Goal: Transaction & Acquisition: Download file/media

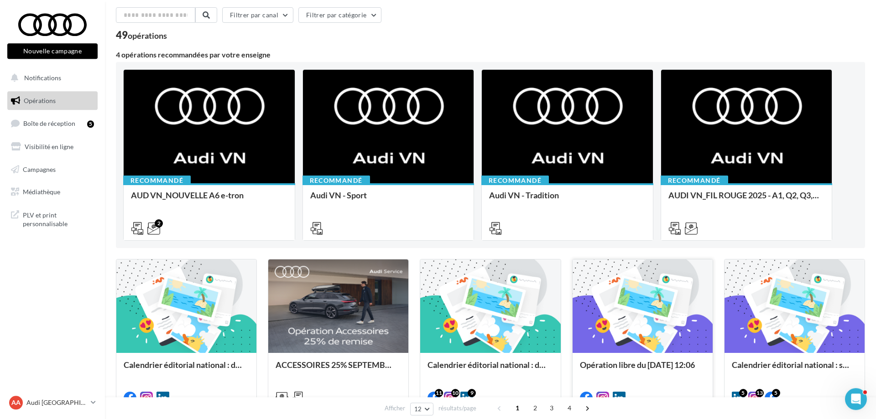
scroll to position [93, 0]
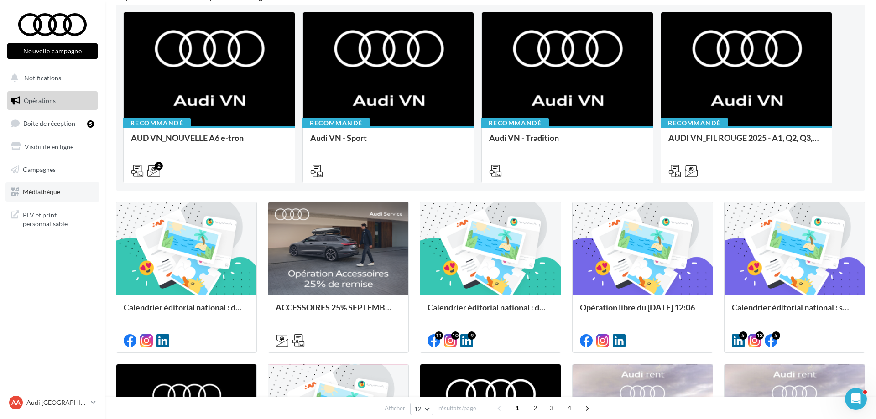
click at [65, 193] on link "Médiathèque" at bounding box center [52, 191] width 94 height 19
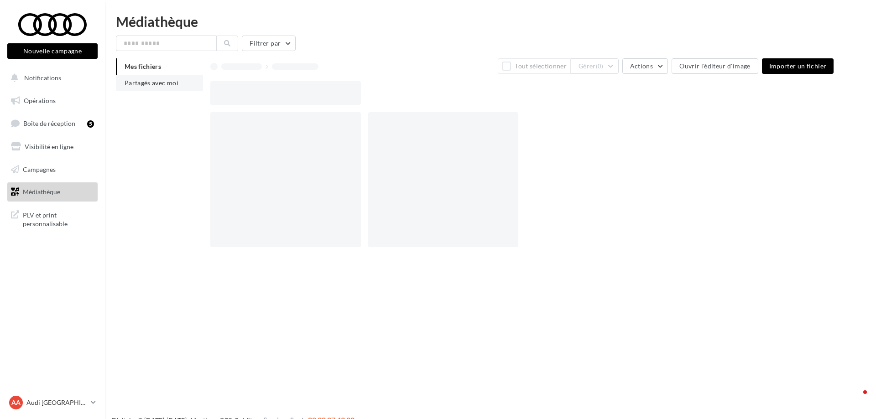
click at [151, 79] on span "Partagés avec moi" at bounding box center [152, 83] width 54 height 8
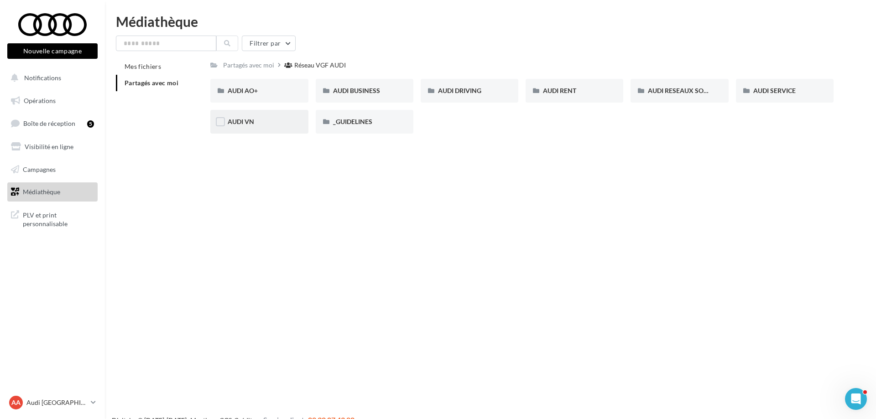
click at [263, 116] on div "AUDI VN" at bounding box center [259, 122] width 98 height 24
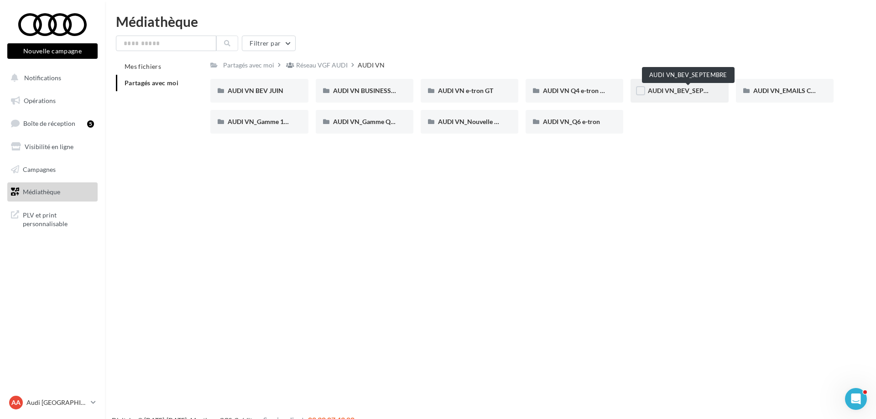
click at [687, 92] on span "AUDI VN_BEV_SEPTEMBRE" at bounding box center [688, 91] width 81 height 8
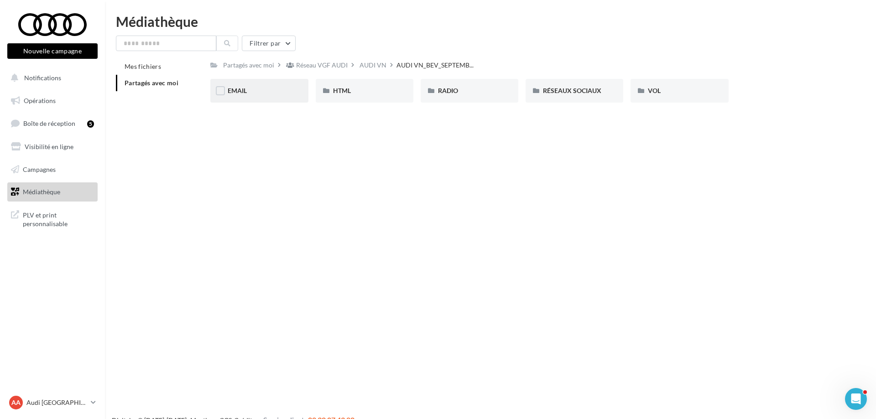
click at [271, 88] on div "EMAIL" at bounding box center [259, 90] width 63 height 9
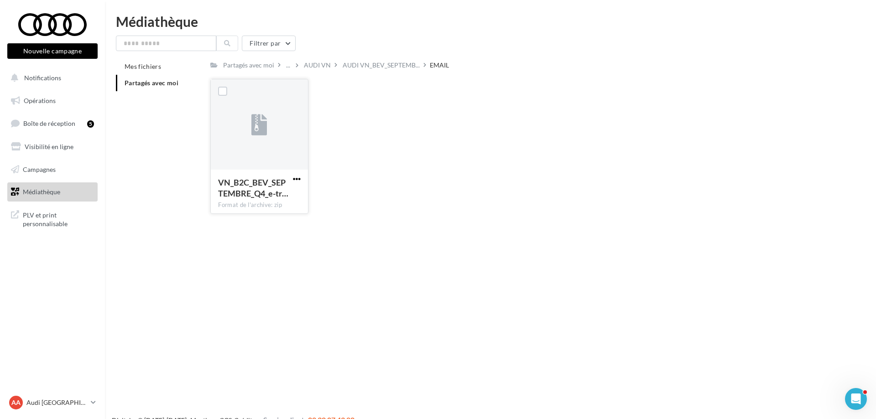
click at [292, 178] on button "button" at bounding box center [296, 179] width 11 height 9
click at [289, 191] on button "Télécharger" at bounding box center [256, 197] width 91 height 24
click at [314, 70] on div "AUDI VN" at bounding box center [317, 65] width 27 height 9
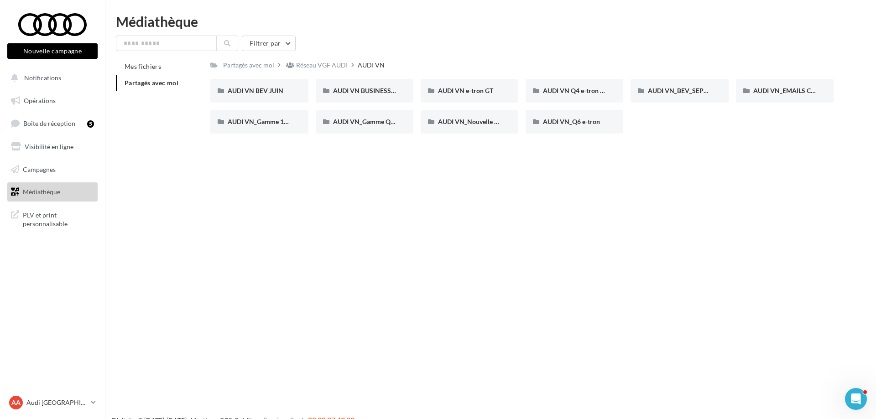
click at [67, 189] on link "Médiathèque" at bounding box center [52, 191] width 94 height 19
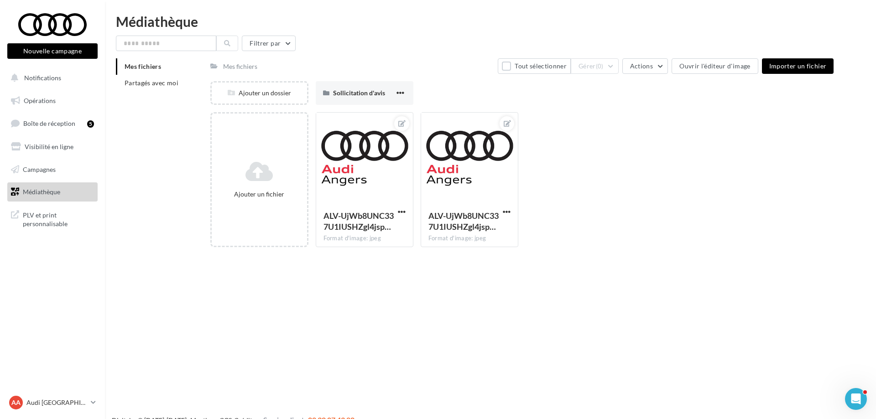
click at [75, 186] on link "Médiathèque" at bounding box center [52, 191] width 94 height 19
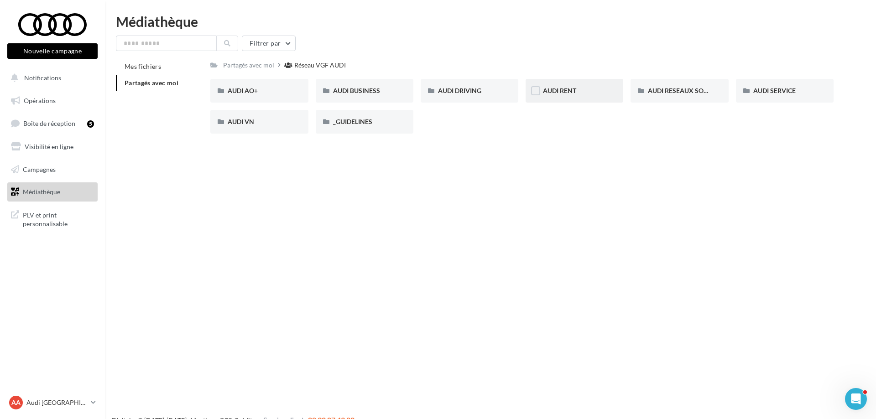
click at [567, 94] on span "AUDI RENT" at bounding box center [559, 91] width 33 height 8
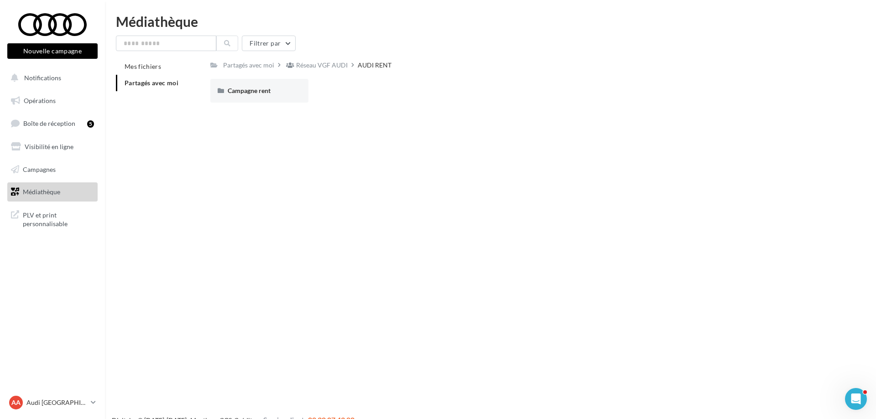
click at [166, 89] on li "Partagés avec moi" at bounding box center [159, 83] width 87 height 16
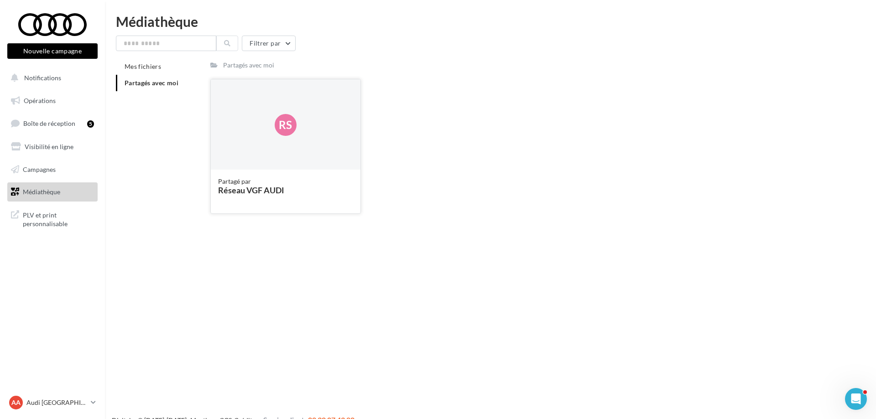
click at [252, 135] on div "Rs" at bounding box center [285, 124] width 149 height 91
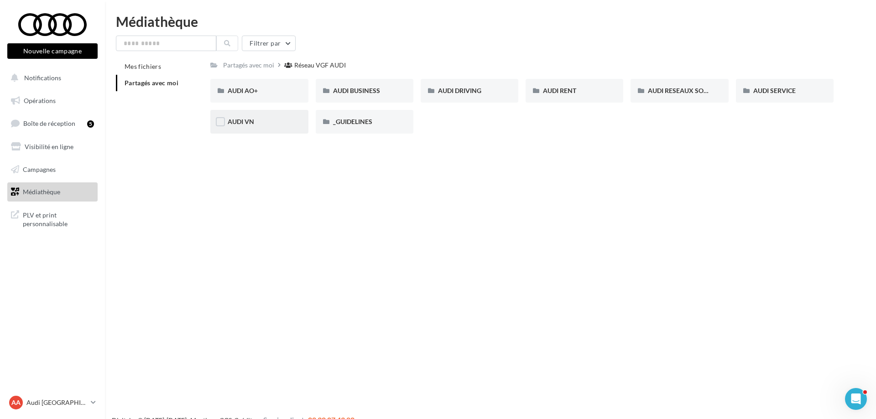
click at [253, 124] on span "AUDI VN" at bounding box center [241, 122] width 26 height 8
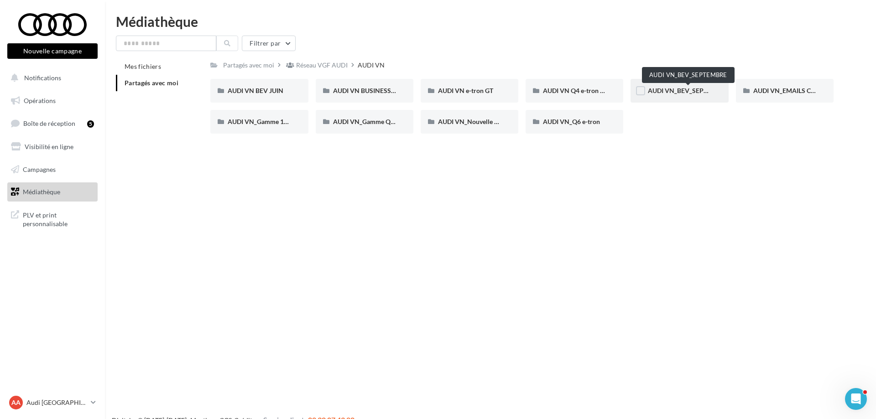
click at [680, 90] on span "AUDI VN_BEV_SEPTEMBRE" at bounding box center [688, 91] width 81 height 8
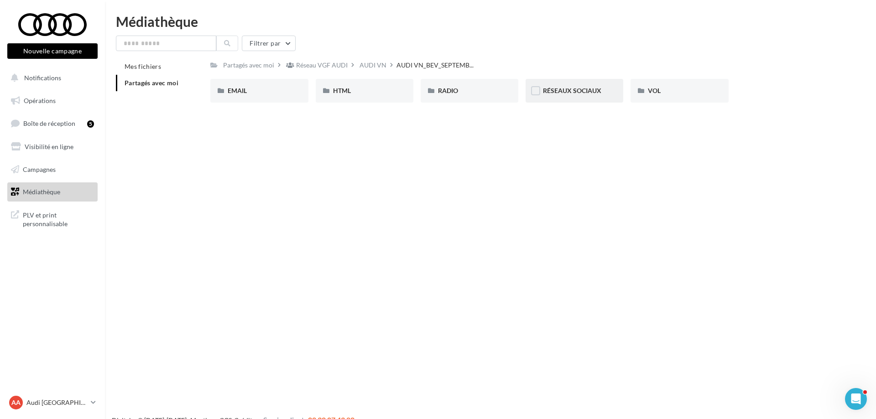
click at [577, 91] on span "RÉSEAUX SOCIAUX" at bounding box center [572, 91] width 58 height 8
click at [252, 95] on div "A6 Avant e-tron" at bounding box center [259, 90] width 63 height 9
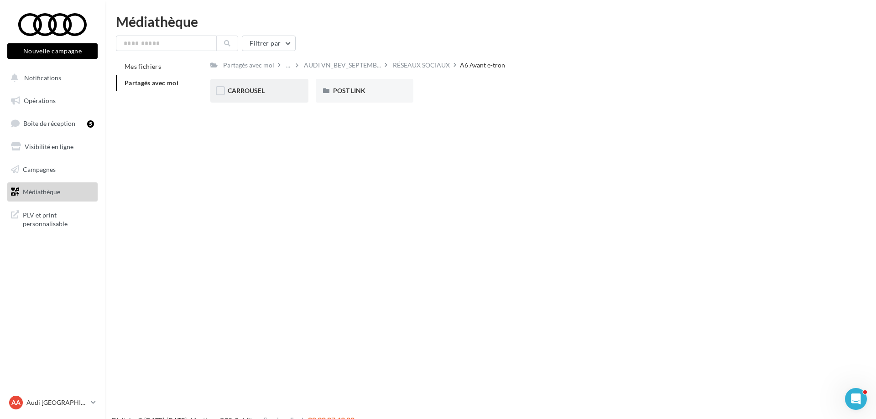
click at [253, 99] on div "CARROUSEL" at bounding box center [259, 91] width 98 height 24
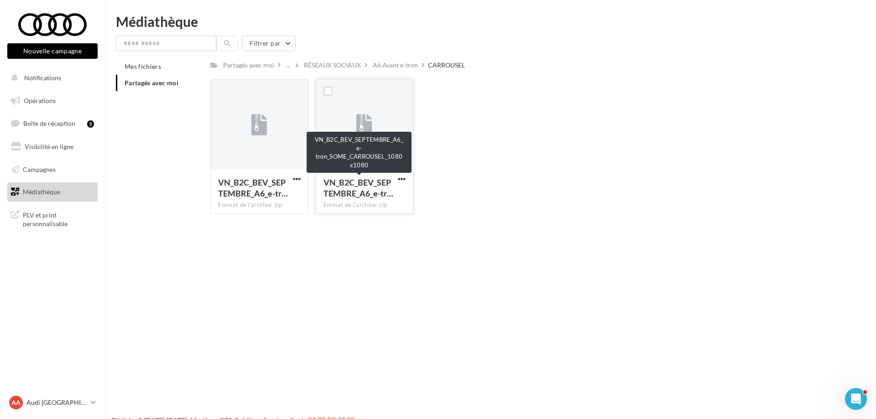
click at [395, 182] on div "VN_B2C_BEV_SEPTEMBRE_A6_e-tr…" at bounding box center [358, 188] width 71 height 22
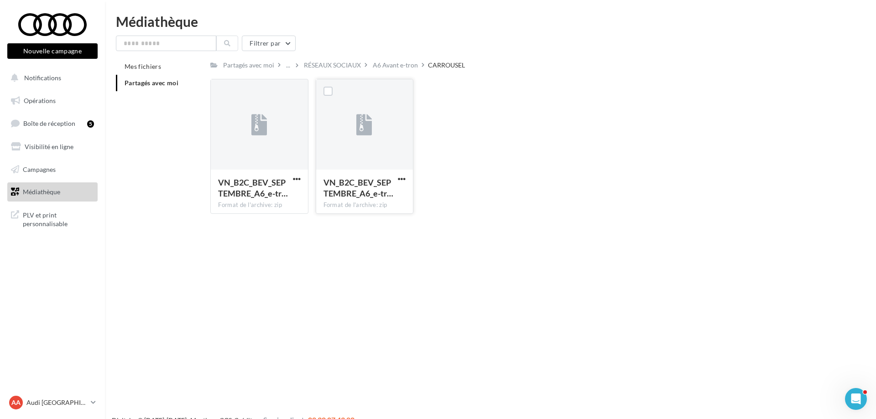
click at [408, 179] on div "VN_B2C_BEV_SEPTEMBRE_A6_e-tr… Format de l'archive: zip" at bounding box center [364, 191] width 97 height 43
click at [405, 178] on span "button" at bounding box center [402, 179] width 8 height 8
click at [390, 199] on button "Télécharger" at bounding box center [361, 197] width 91 height 24
